Goal: Entertainment & Leisure: Consume media (video, audio)

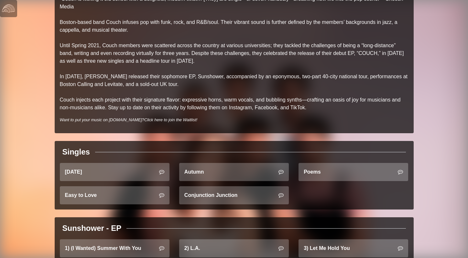
scroll to position [105, 0]
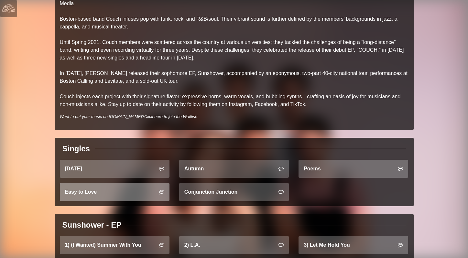
click at [138, 188] on link "Easy to Love" at bounding box center [115, 192] width 110 height 18
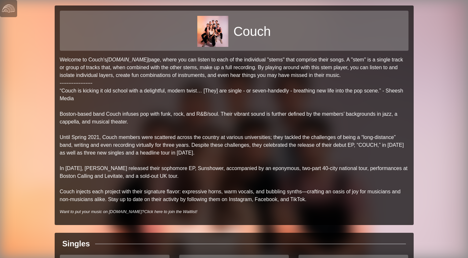
scroll to position [0, 0]
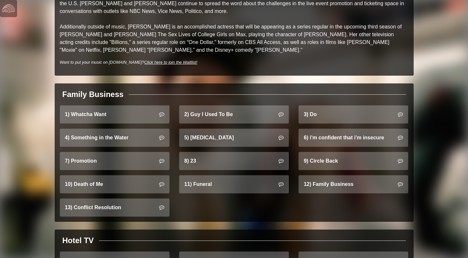
scroll to position [345, 0]
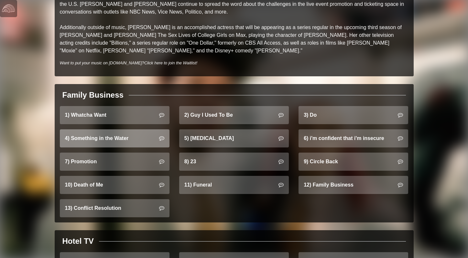
click at [137, 129] on link "4) Something in the Water" at bounding box center [115, 138] width 110 height 18
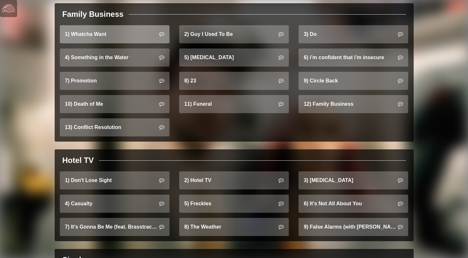
scroll to position [428, 0]
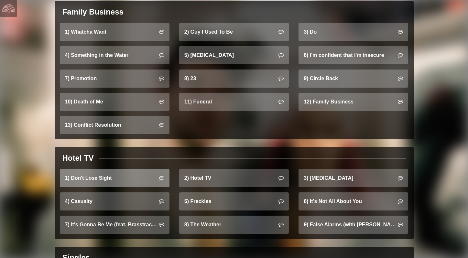
click at [133, 169] on link "1) Don't Lose Sight" at bounding box center [115, 178] width 110 height 18
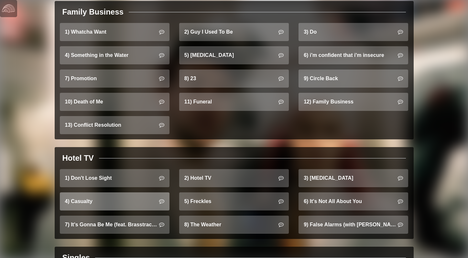
click at [90, 194] on link "4) Casualty" at bounding box center [115, 202] width 110 height 18
